Goal: Information Seeking & Learning: Understand process/instructions

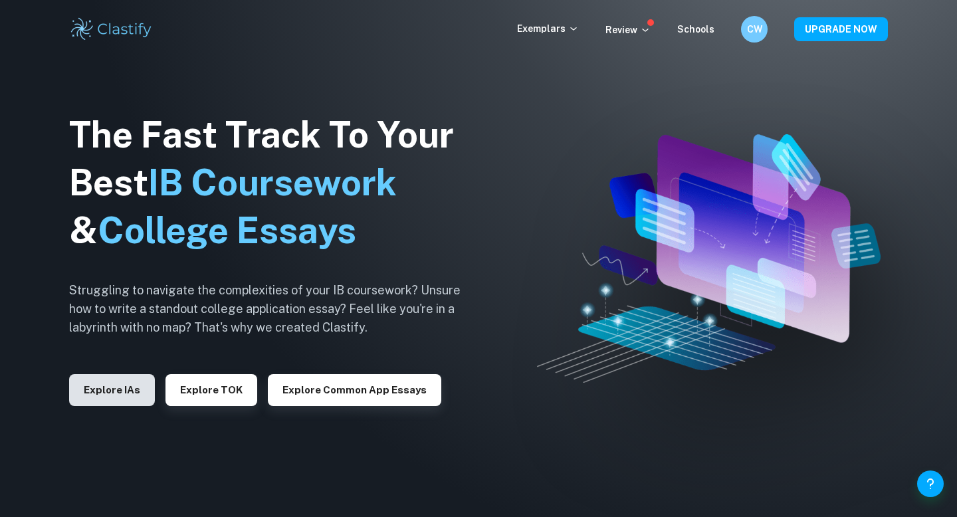
click at [115, 393] on button "Explore IAs" at bounding box center [112, 390] width 86 height 32
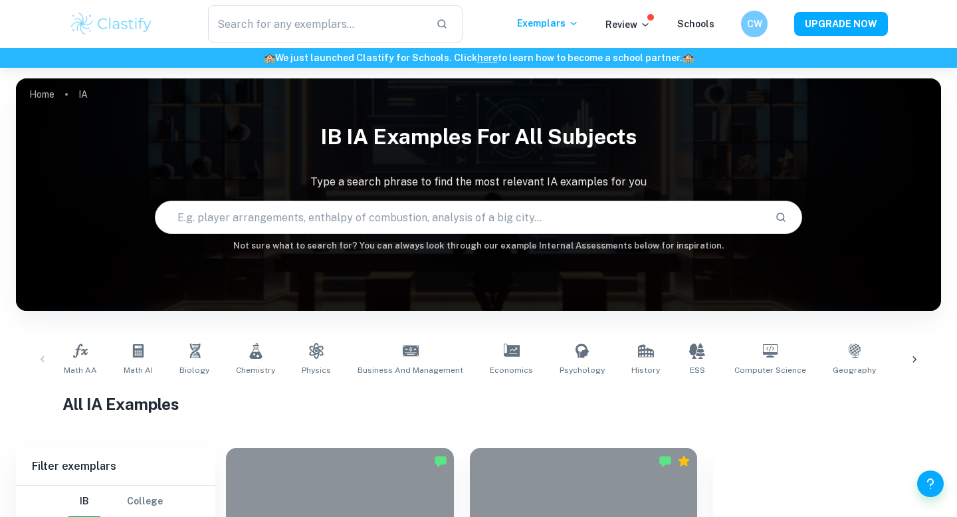
scroll to position [83, 0]
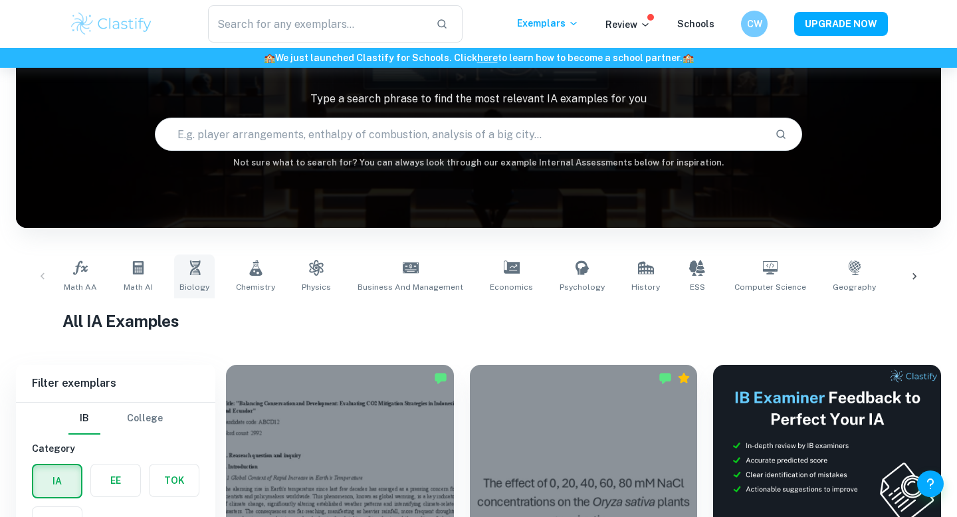
click at [194, 277] on link "Biology" at bounding box center [194, 277] width 41 height 44
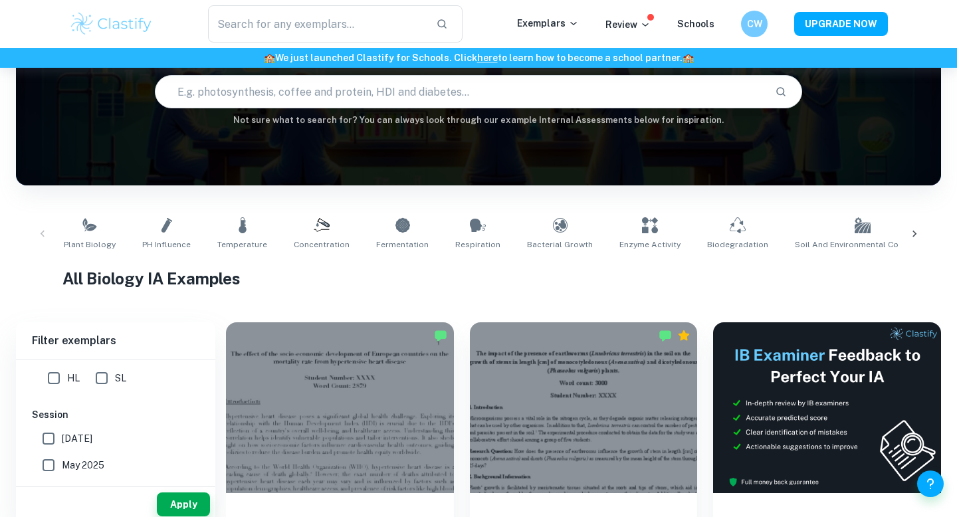
scroll to position [125, 0]
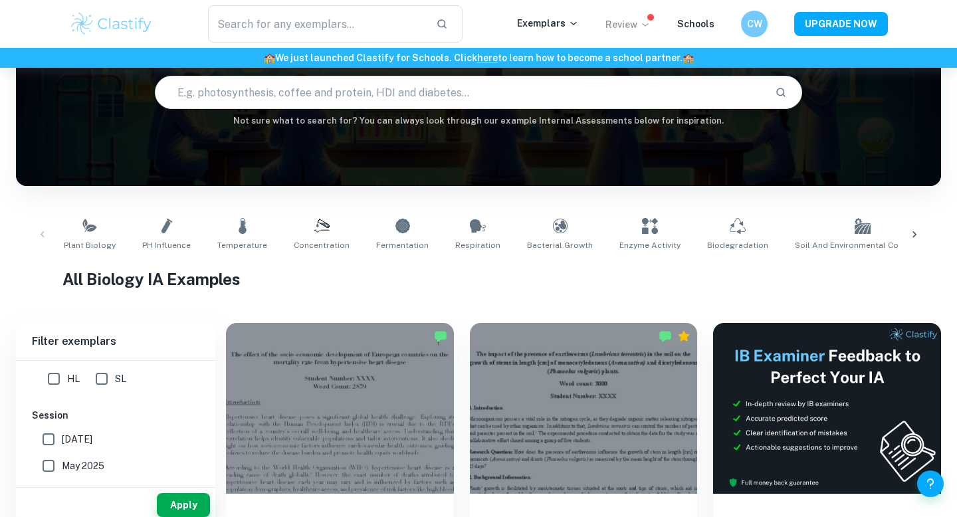
click at [644, 28] on icon at bounding box center [645, 24] width 11 height 11
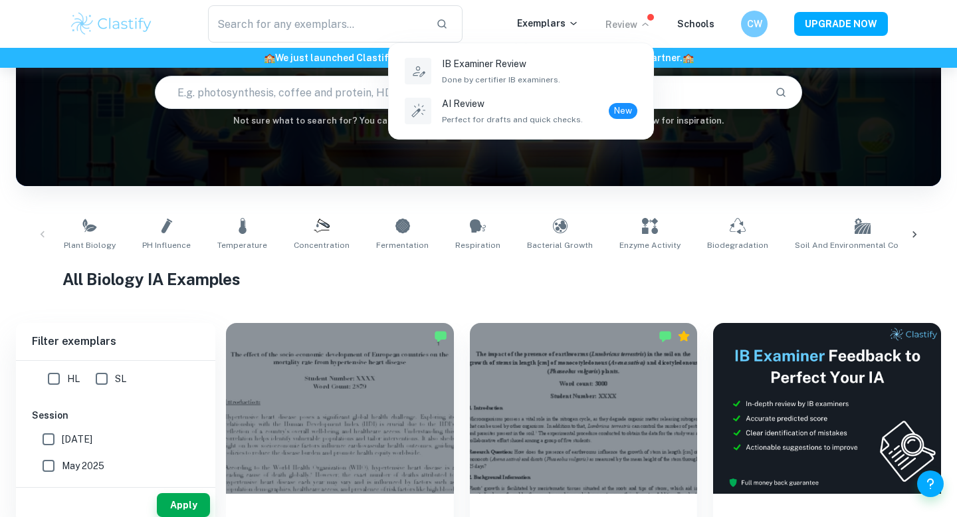
click at [637, 28] on div at bounding box center [478, 258] width 957 height 517
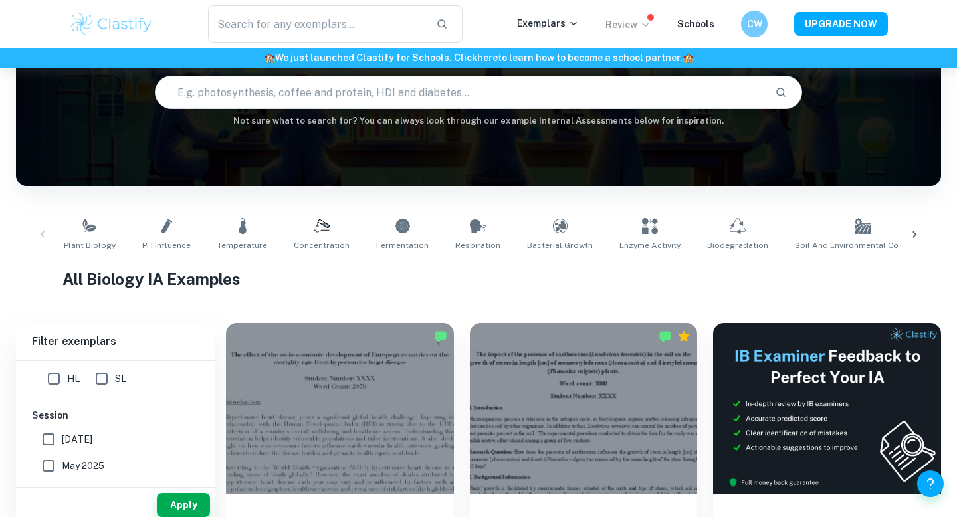
click at [589, 25] on div "Exemplars" at bounding box center [561, 24] width 88 height 16
click at [572, 24] on p "Exemplars" at bounding box center [548, 23] width 62 height 15
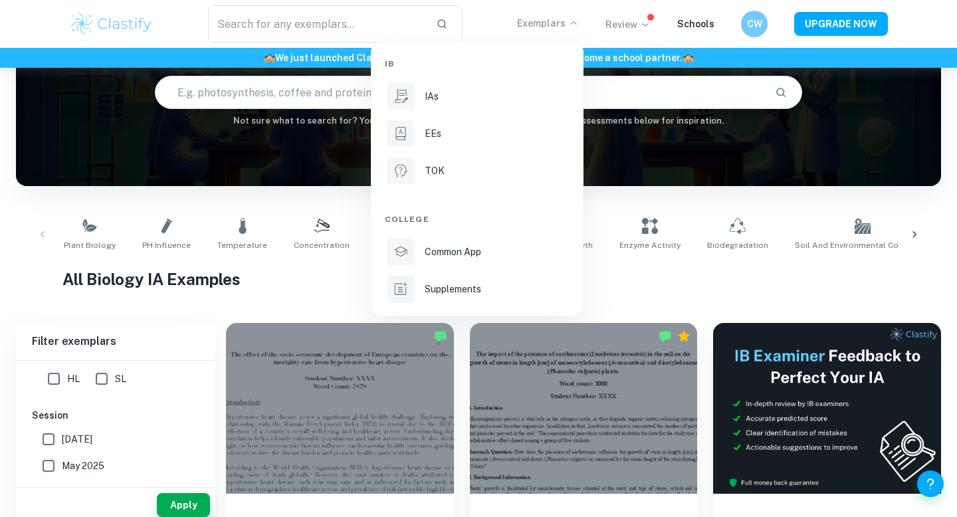
click at [459, 316] on div "IB IAs EEs TOK College Common App Supplements" at bounding box center [477, 178] width 213 height 275
click at [459, 294] on p "Supplements" at bounding box center [453, 289] width 56 height 15
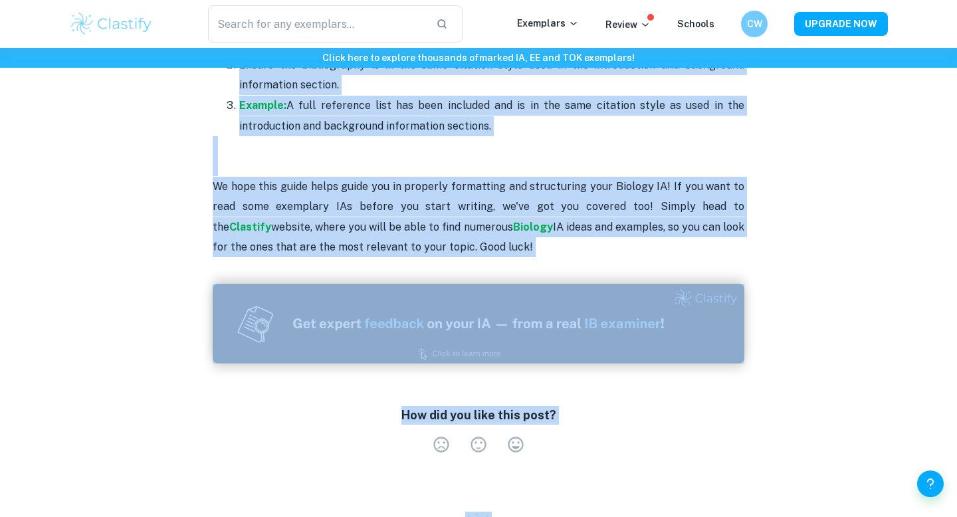
scroll to position [4435, 0]
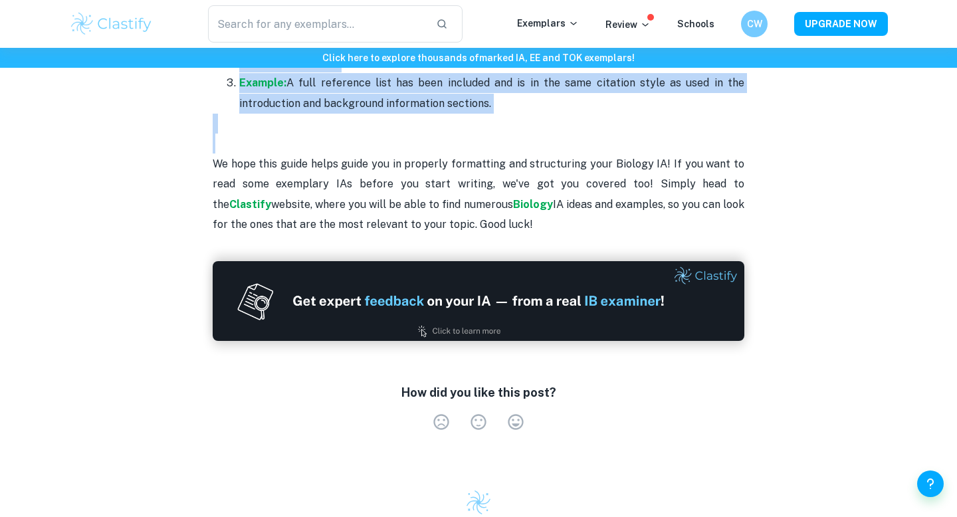
drag, startPoint x: 206, startPoint y: 97, endPoint x: 487, endPoint y: 101, distance: 280.5
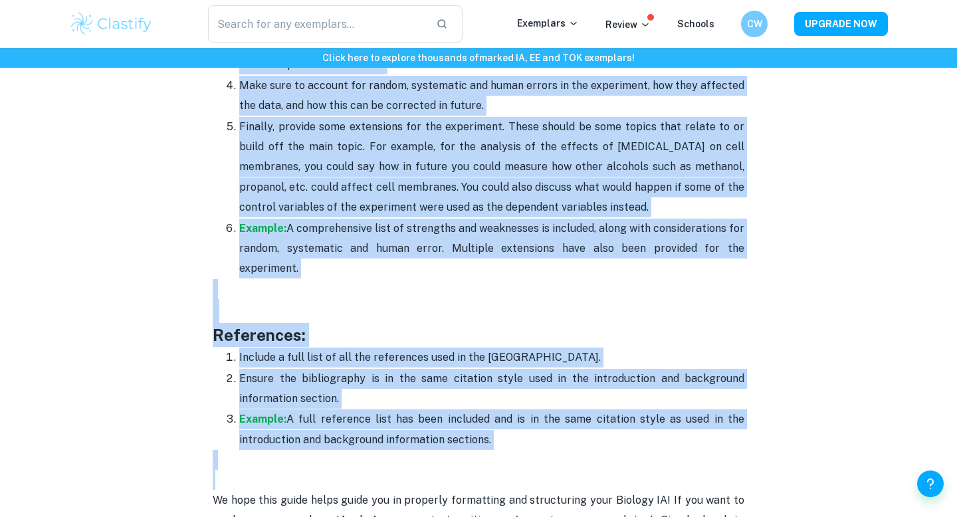
scroll to position [4090, 0]
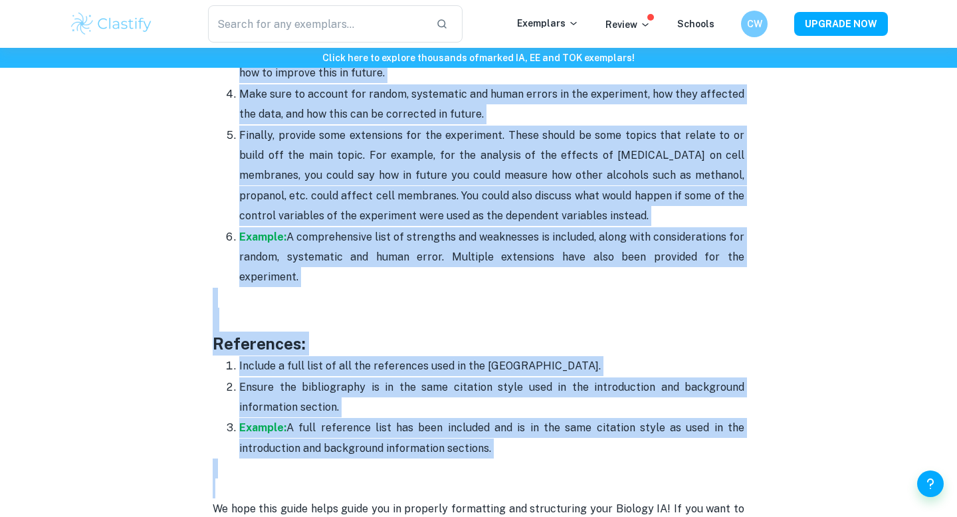
copy div "Loremipsumdo: Sitamet c adipi elitsedd ei tem incid utl etd magnaaliqu - enim a…"
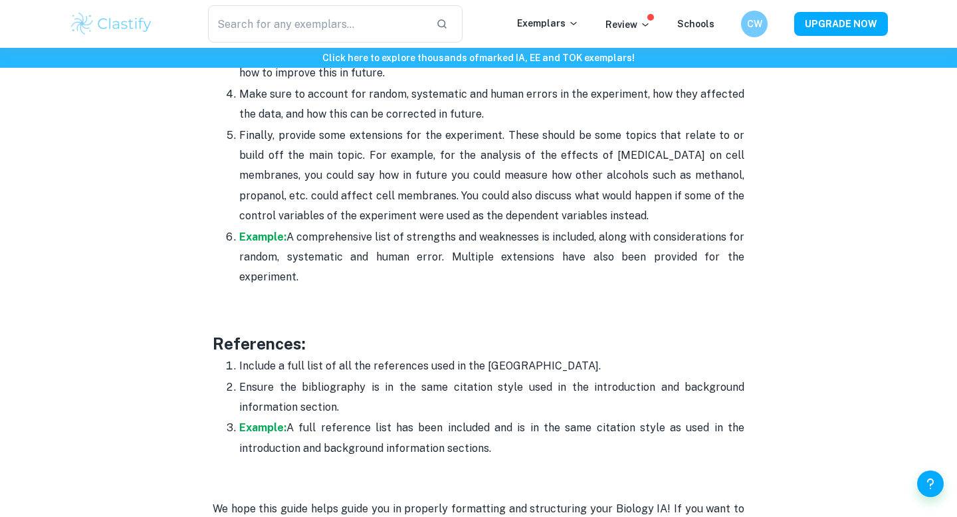
click at [608, 288] on p at bounding box center [479, 298] width 532 height 20
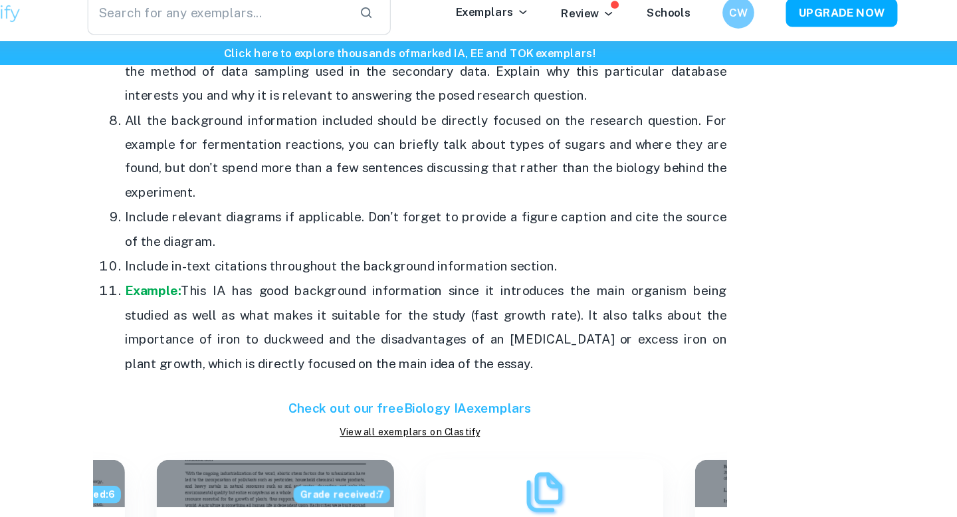
scroll to position [2058, 0]
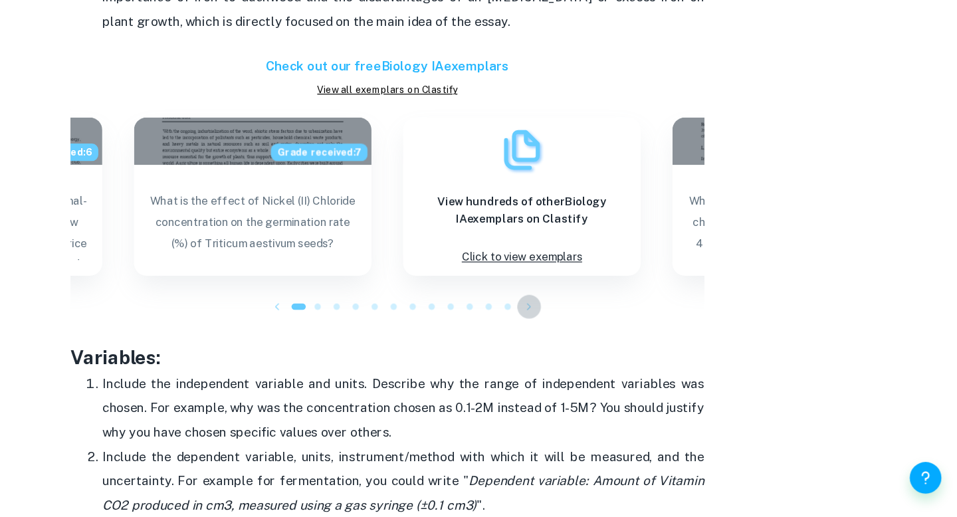
click at [595, 339] on icon "button" at bounding box center [597, 340] width 13 height 13
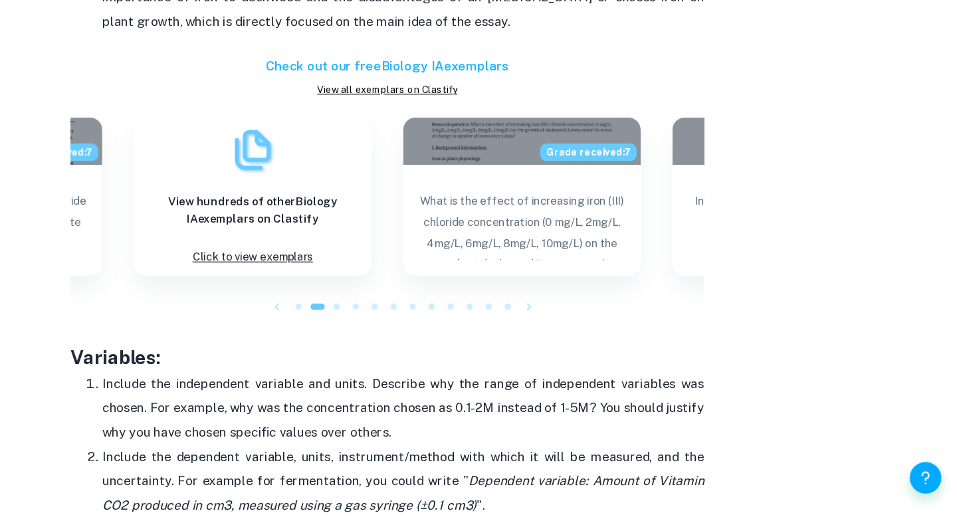
click at [595, 339] on icon "button" at bounding box center [597, 340] width 13 height 13
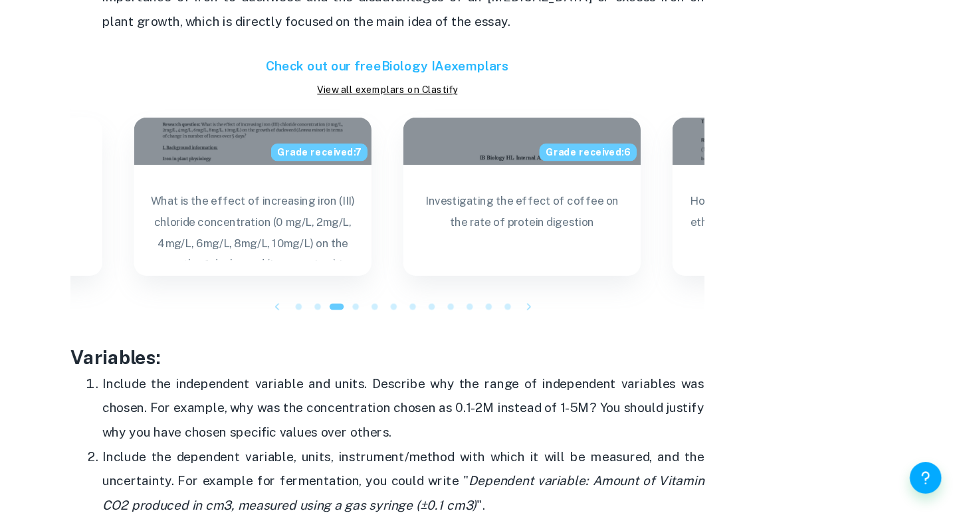
click at [595, 339] on icon "button" at bounding box center [597, 340] width 13 height 13
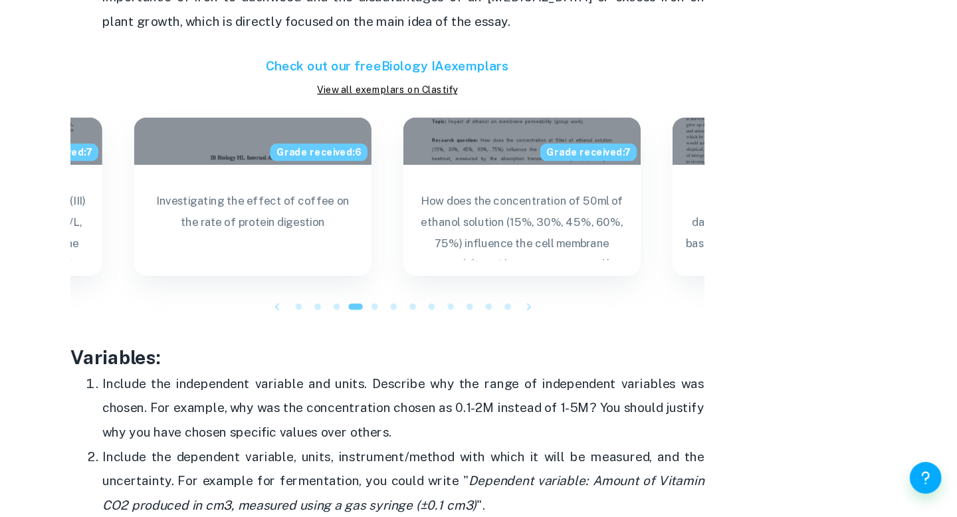
click at [595, 339] on icon "button" at bounding box center [597, 340] width 13 height 13
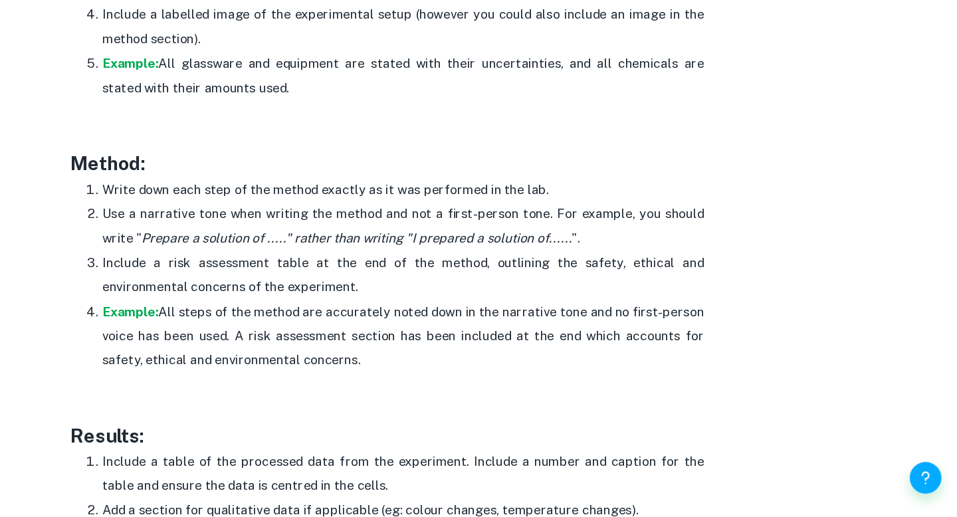
scroll to position [2740, 0]
